Goal: Transaction & Acquisition: Subscribe to service/newsletter

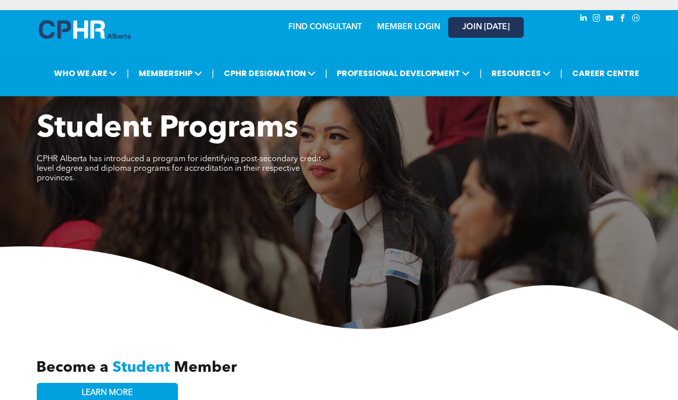
click at [458, 33] on link "JOIN [DATE]" at bounding box center [486, 27] width 76 height 21
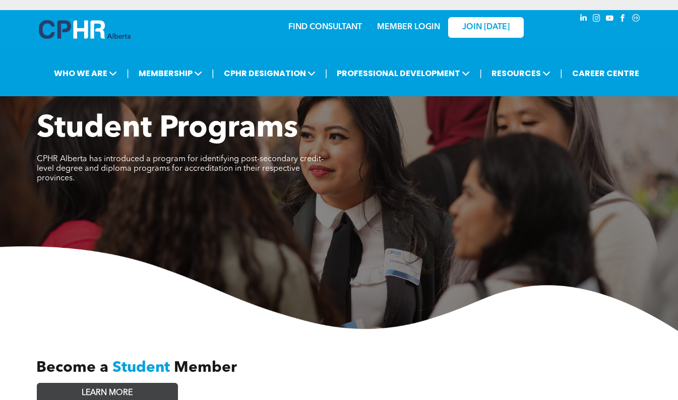
click at [148, 390] on link "LEARN MORE" at bounding box center [107, 393] width 141 height 21
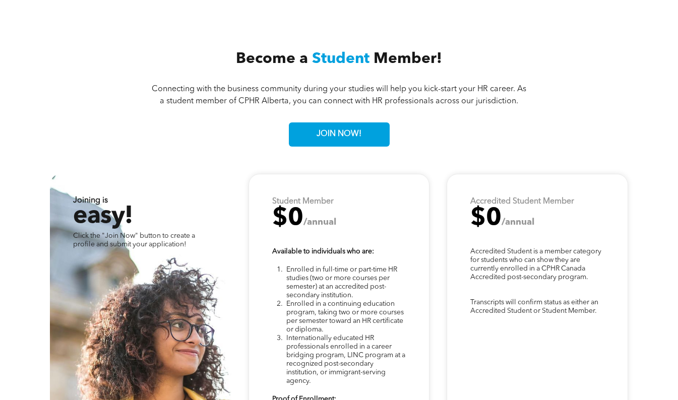
scroll to position [2122, 0]
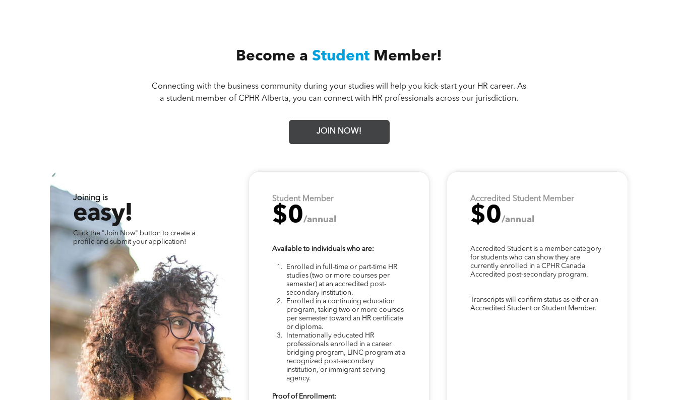
click at [350, 122] on span "JOIN NOW!" at bounding box center [339, 132] width 52 height 20
click at [329, 122] on span "JOIN NOW!" at bounding box center [339, 132] width 52 height 20
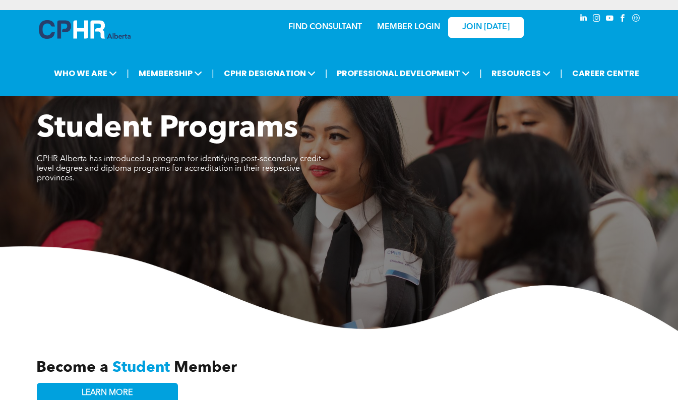
scroll to position [1, 0]
